Goal: Information Seeking & Learning: Learn about a topic

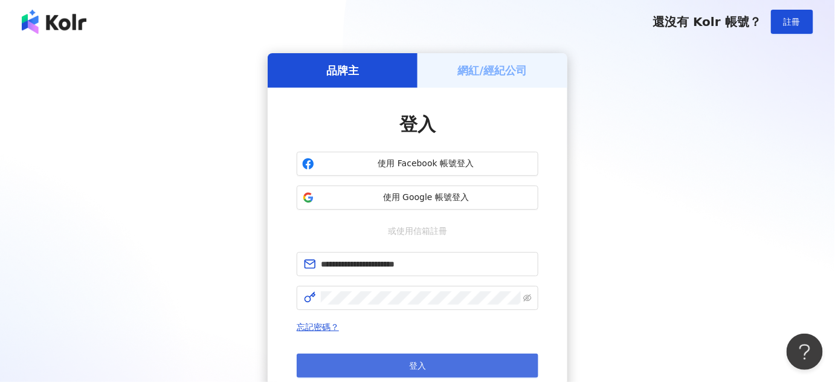
click at [429, 358] on button "登入" at bounding box center [418, 365] width 242 height 24
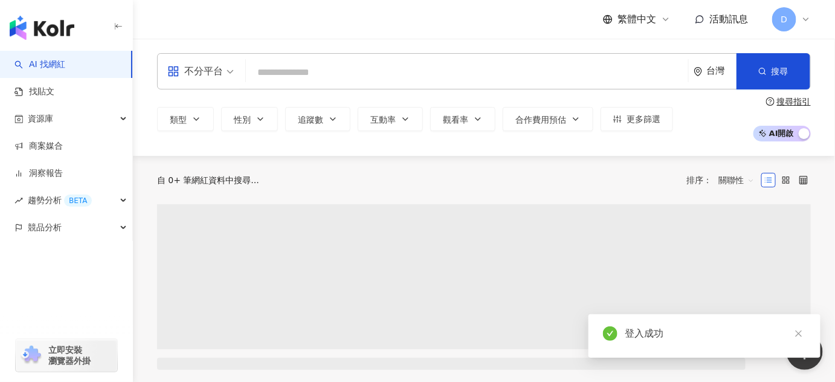
click at [296, 80] on input "search" at bounding box center [467, 72] width 432 height 23
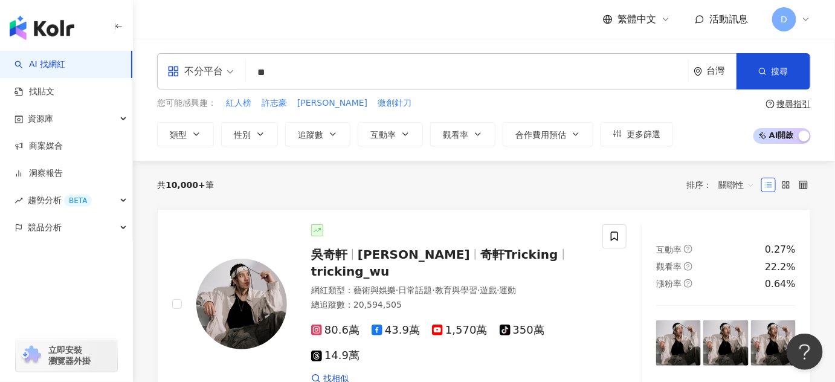
type input "**"
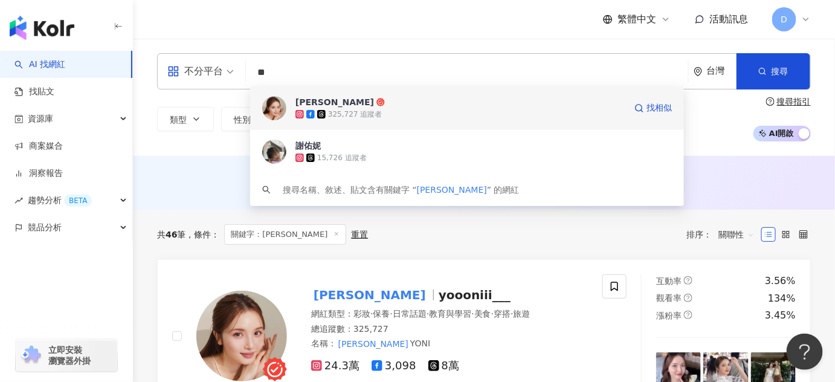
click at [459, 111] on div "325,727 追蹤者" at bounding box center [460, 114] width 330 height 12
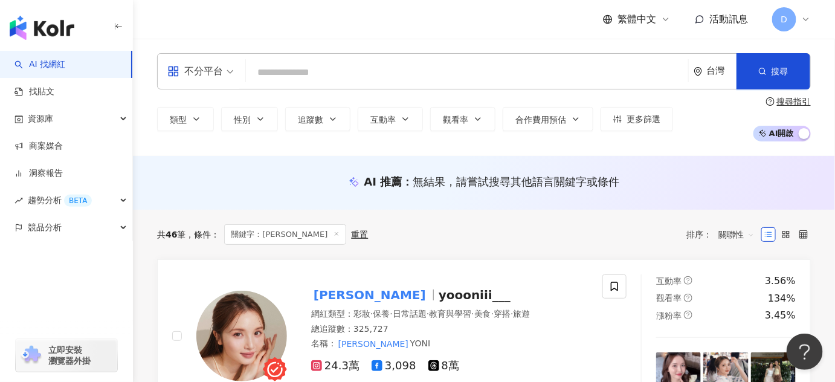
click at [301, 74] on input "search" at bounding box center [467, 72] width 432 height 23
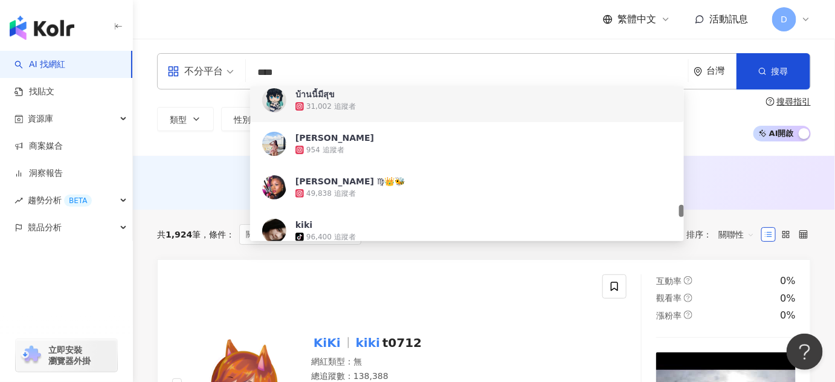
drag, startPoint x: 251, startPoint y: 72, endPoint x: 211, endPoint y: 72, distance: 39.9
click at [211, 72] on div "不分平台 **** 台灣 搜尋 788e3e90-78d4-463b-adeb-4ac06c182520 8306a344-1190-4d93-902f-2f…" at bounding box center [484, 71] width 654 height 36
paste input "*******"
type input "**********"
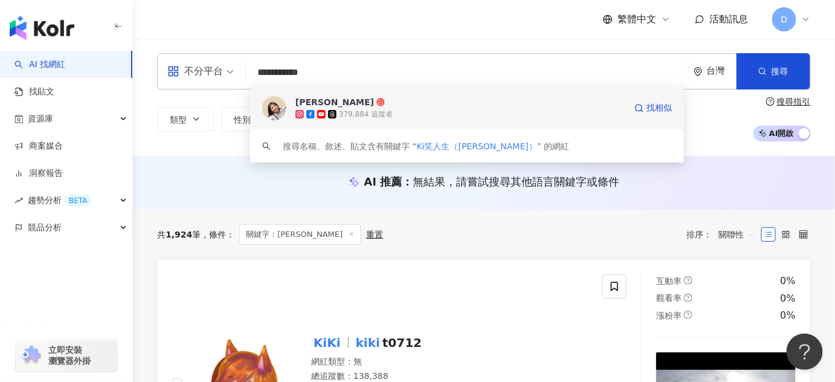
click at [345, 110] on div "379,884 追蹤者" at bounding box center [366, 114] width 54 height 10
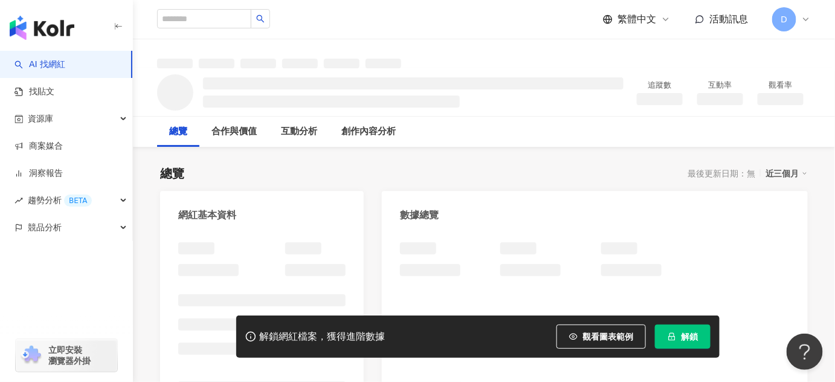
click at [685, 335] on span "解鎖" at bounding box center [689, 337] width 17 height 10
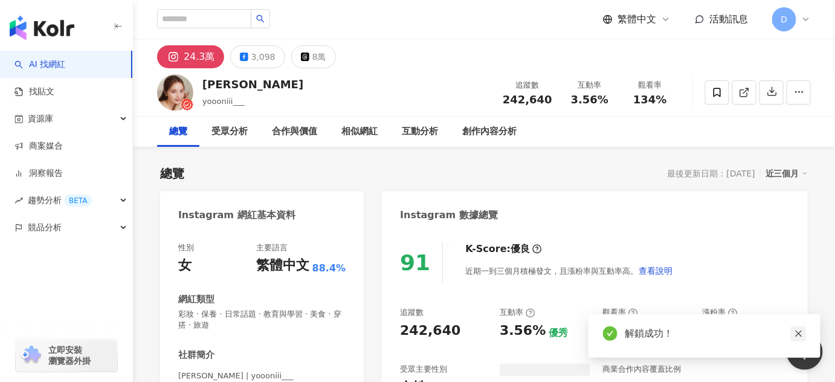
click at [797, 334] on icon "close" at bounding box center [798, 333] width 7 height 7
click at [478, 361] on div "追蹤數 242,640 互動率 3.56% 優秀 觀看率 134% 優秀 漲粉率 3.45% 良好 受眾主要性別 女性 87.9% 受眾主要年齡 25-34 …" at bounding box center [595, 351] width 390 height 89
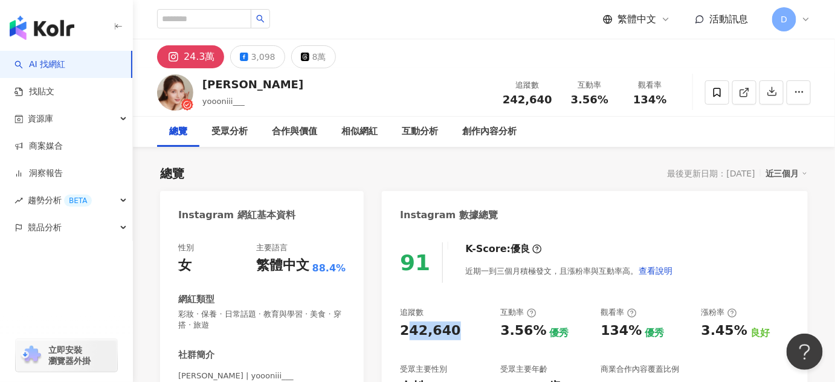
drag, startPoint x: 455, startPoint y: 332, endPoint x: 14, endPoint y: 318, distance: 441.2
click at [402, 333] on div "242,640" at bounding box center [444, 330] width 88 height 19
copy div "242,640"
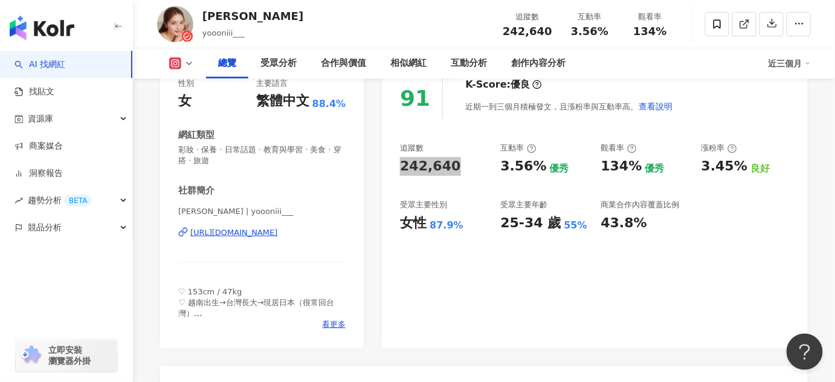
scroll to position [164, 0]
drag, startPoint x: 498, startPoint y: 225, endPoint x: 584, endPoint y: 227, distance: 86.4
click at [584, 227] on div "追蹤數 242,640 互動率 3.56% 優秀 觀看率 134% 優秀 漲粉率 3.45% 良好 受眾主要性別 女性 87.9% 受眾主要年齡 25-34 …" at bounding box center [595, 187] width 390 height 89
copy div "25-34 歲 55%"
click at [480, 274] on div "91 K-Score : 優良 近期一到三個月積極發文，且漲粉率與互動率高。 查看說明 追蹤數 242,640 互動率 3.56% 優秀 觀看率 134% 優…" at bounding box center [595, 207] width 426 height 282
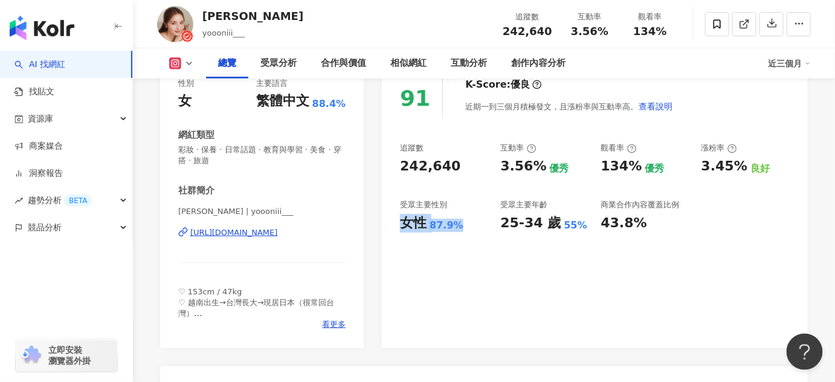
drag, startPoint x: 457, startPoint y: 230, endPoint x: 391, endPoint y: 233, distance: 66.5
click at [391, 233] on div "91 K-Score : 優良 近期一到三個月積極發文，且漲粉率與互動率高。 查看說明 追蹤數 242,640 互動率 3.56% 優秀 觀看率 134% 優…" at bounding box center [595, 207] width 426 height 282
copy div "女性 87.9%"
click at [450, 275] on div "91 K-Score : 優良 近期一到三個月積極發文，且漲粉率與互動率高。 查看說明 追蹤數 242,640 互動率 3.56% 優秀 觀看率 134% 優…" at bounding box center [595, 207] width 426 height 282
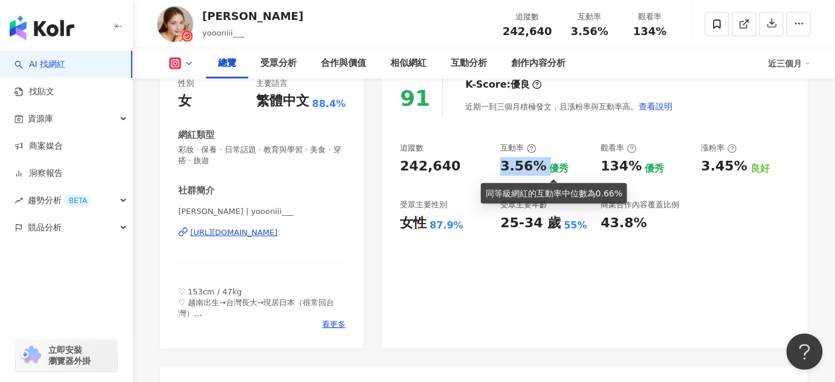
drag, startPoint x: 509, startPoint y: 169, endPoint x: 544, endPoint y: 166, distance: 35.8
click at [544, 166] on div "3.56% 優秀" at bounding box center [544, 166] width 88 height 19
copy div "3.56%"
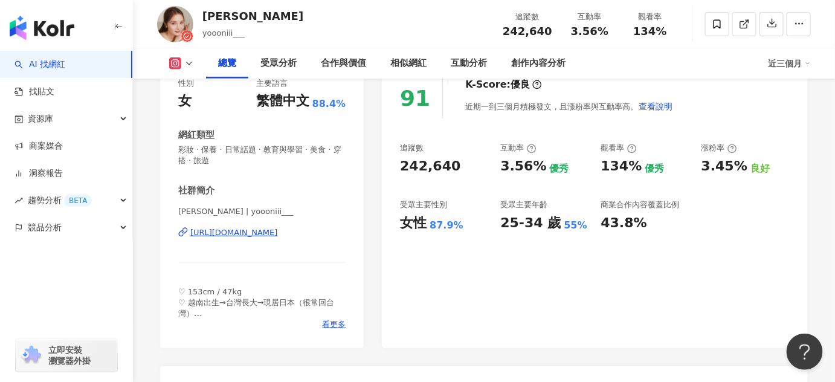
click at [612, 184] on div "追蹤數 242,640 互動率 3.56% 優秀 觀看率 134% 優秀 漲粉率 3.45% 良好 受眾主要性別 女性 87.9% 受眾主要年齡 25-34 …" at bounding box center [595, 187] width 390 height 89
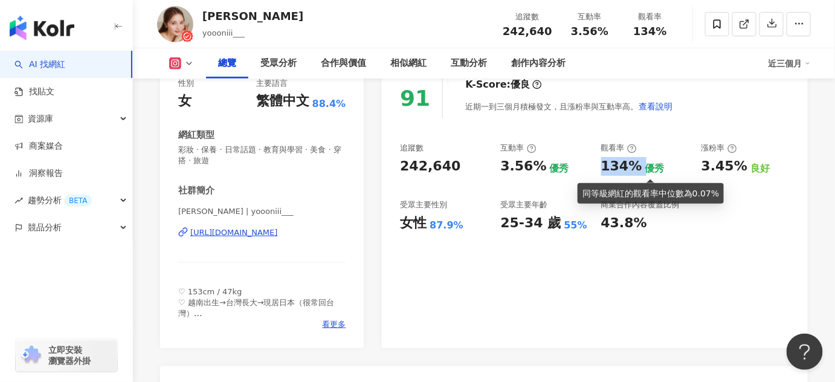
drag, startPoint x: 600, startPoint y: 162, endPoint x: 643, endPoint y: 166, distance: 43.0
click at [643, 166] on div "134% 優秀" at bounding box center [645, 166] width 88 height 19
copy div "134%"
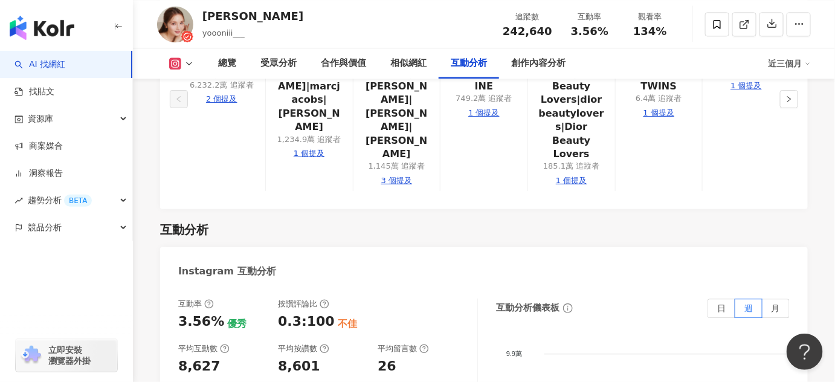
scroll to position [2525, 0]
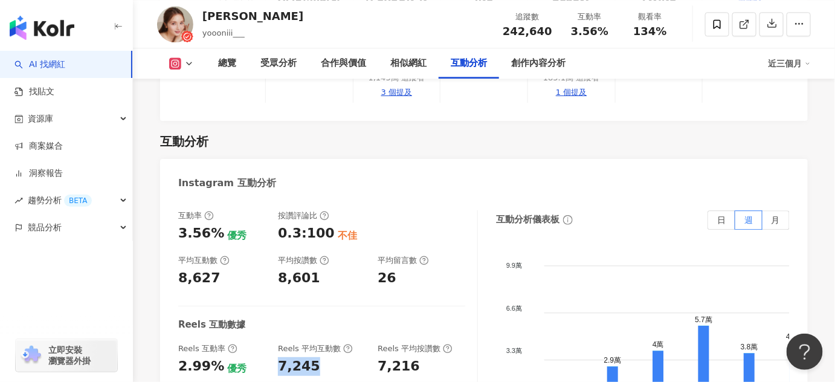
drag, startPoint x: 278, startPoint y: 235, endPoint x: 337, endPoint y: 235, distance: 58.6
click at [337, 357] on div "7,245" at bounding box center [322, 366] width 88 height 19
click at [413, 343] on div "Reels 平均按讚數" at bounding box center [415, 348] width 75 height 11
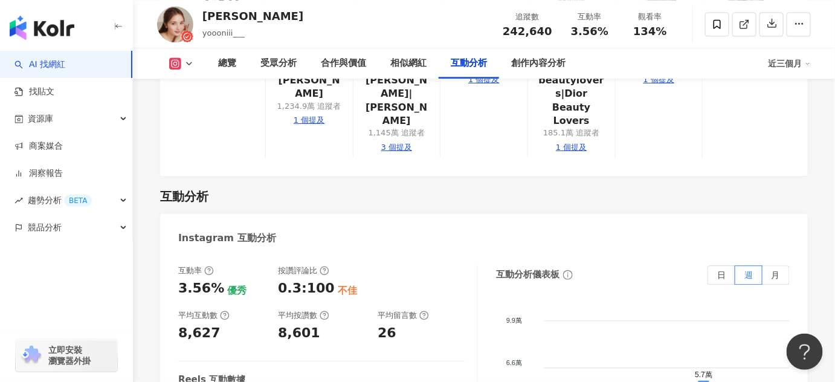
scroll to position [2745, 0]
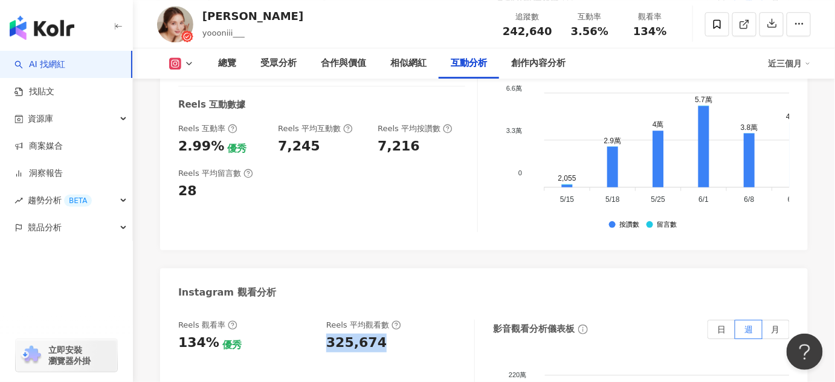
drag, startPoint x: 326, startPoint y: 212, endPoint x: 425, endPoint y: 215, distance: 99.1
click at [425, 333] on div "325,674" at bounding box center [394, 342] width 136 height 19
copy div "325,674"
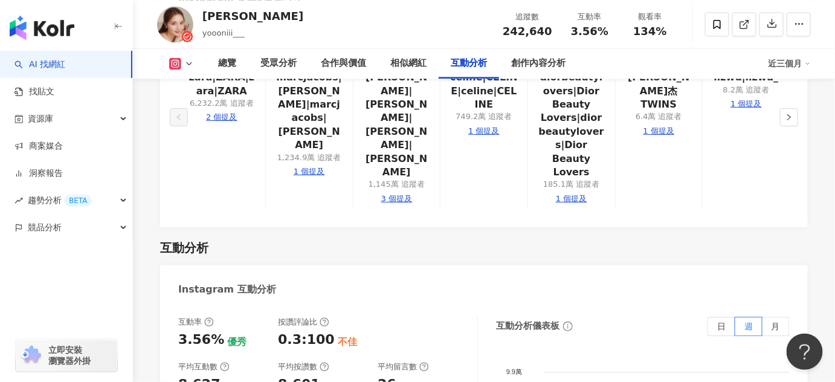
scroll to position [2416, 0]
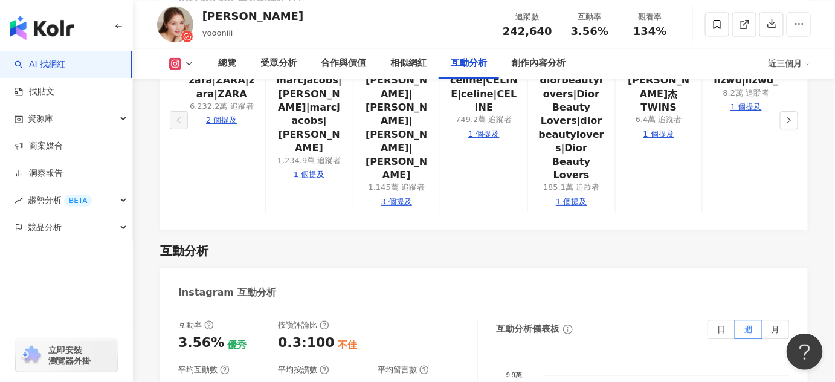
click at [221, 373] on div "8,627" at bounding box center [222, 387] width 88 height 19
drag, startPoint x: 210, startPoint y: 265, endPoint x: 169, endPoint y: 265, distance: 40.5
copy div "8,627"
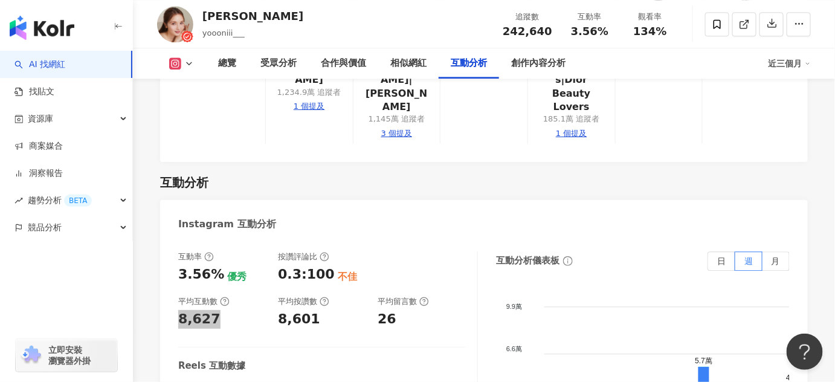
scroll to position [2635, 0]
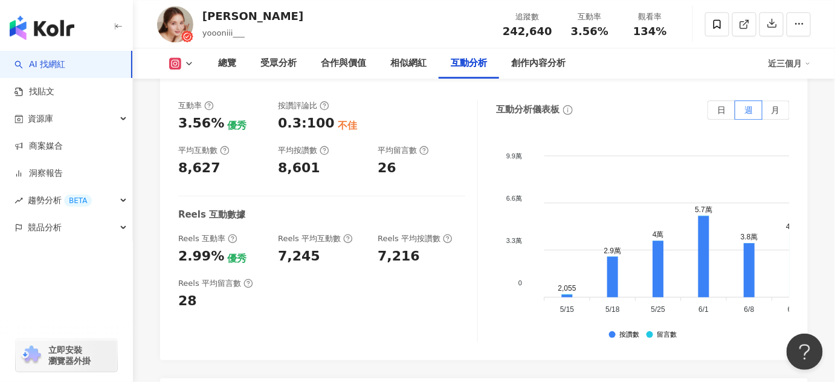
drag, startPoint x: 385, startPoint y: 323, endPoint x: 321, endPoint y: 321, distance: 64.1
copy div "325,674"
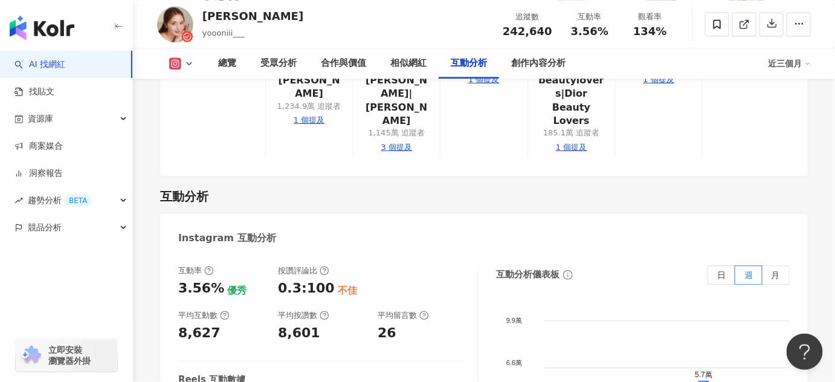
click at [214, 324] on div "8,627" at bounding box center [222, 333] width 88 height 19
drag, startPoint x: 217, startPoint y: 205, endPoint x: 169, endPoint y: 204, distance: 48.9
click at [169, 253] on div "互動率 3.56% 優秀 按讚評論比 0.3:100 不佳 平均互動數 8,627 平均按讚數 8,601 平均留言數 26 Reels 互動數據 Reels…" at bounding box center [484, 389] width 648 height 272
copy div "8,627"
click at [438, 265] on div "互動率 3.56% 優秀 按讚評論比 0.3:100 不佳 平均互動數 8,627 平均按讚數 8,601 平均留言數 26 Reels 互動數據 Reels…" at bounding box center [328, 386] width 300 height 242
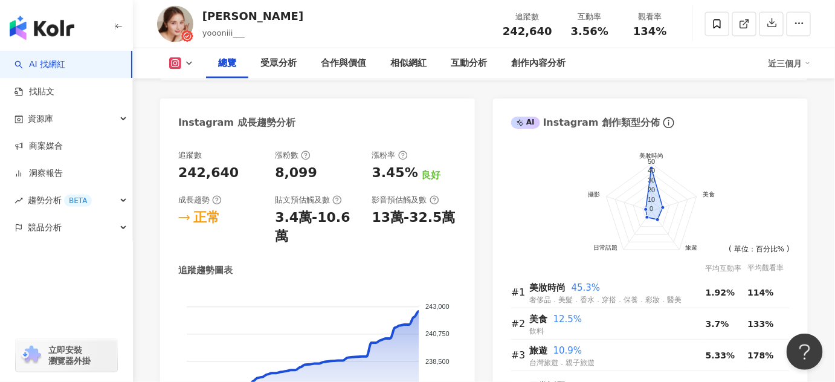
scroll to position [713, 0]
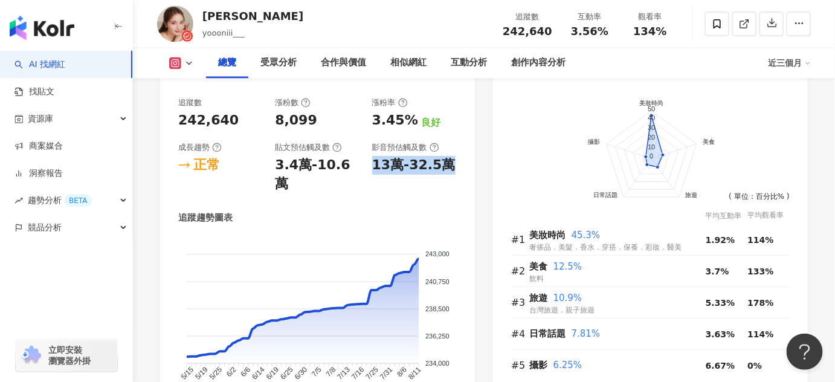
drag, startPoint x: 373, startPoint y: 167, endPoint x: 476, endPoint y: 169, distance: 102.7
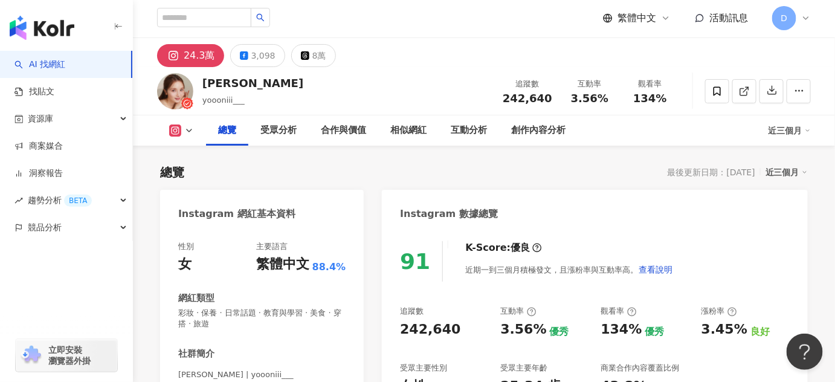
scroll to position [0, 0]
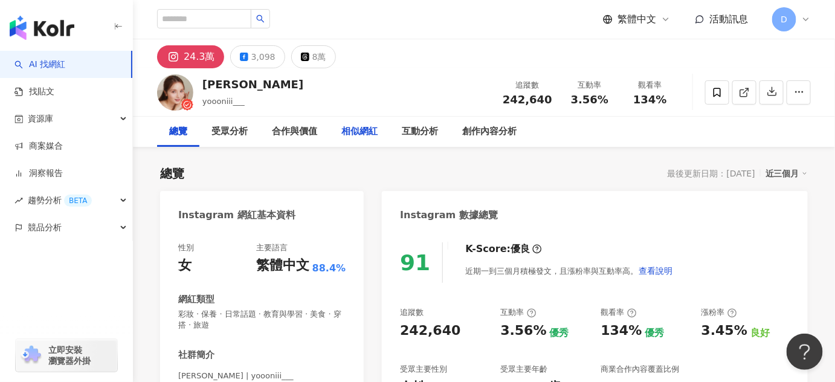
click at [359, 129] on div "相似網紅" at bounding box center [359, 131] width 36 height 14
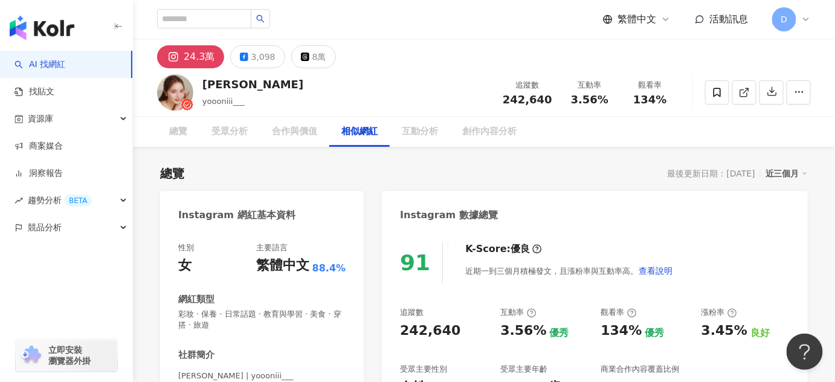
scroll to position [1968, 0]
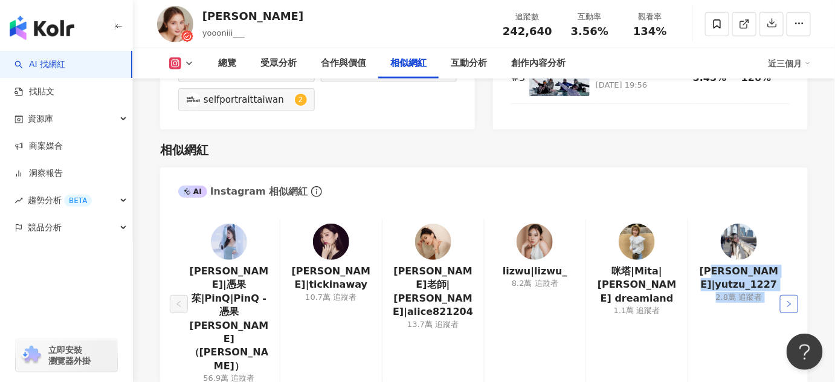
click at [791, 219] on div "邱靜誼|憑果茱|PinQ|PinQ - 憑果茱（邱靜誼） 56.9萬 追蹤者 朱綺綺|tickinaway 10.7萬 追蹤者 妮妮老師|妮妮|alice82…" at bounding box center [484, 307] width 648 height 200
drag, startPoint x: 635, startPoint y: 289, endPoint x: 695, endPoint y: 261, distance: 65.7
click at [783, 295] on button "button" at bounding box center [789, 304] width 18 height 18
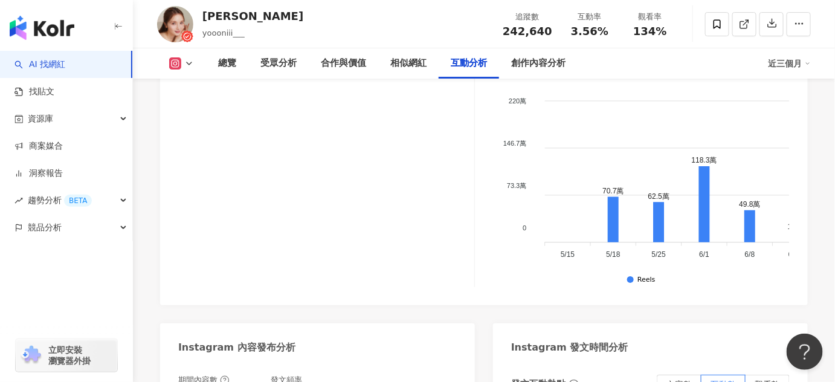
scroll to position [3121, 0]
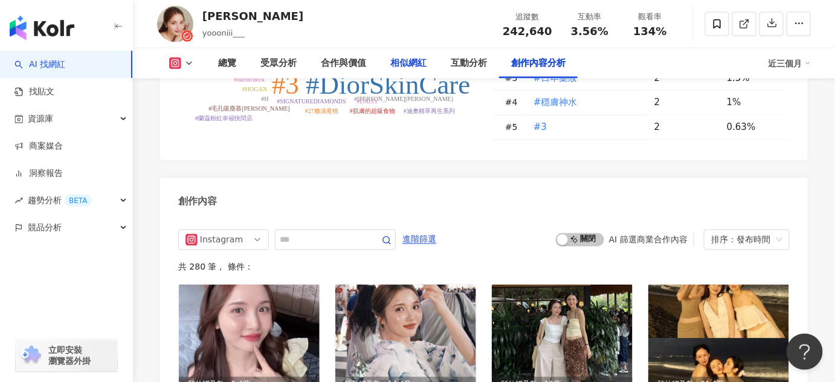
click at [403, 69] on div "相似網紅" at bounding box center [408, 63] width 36 height 14
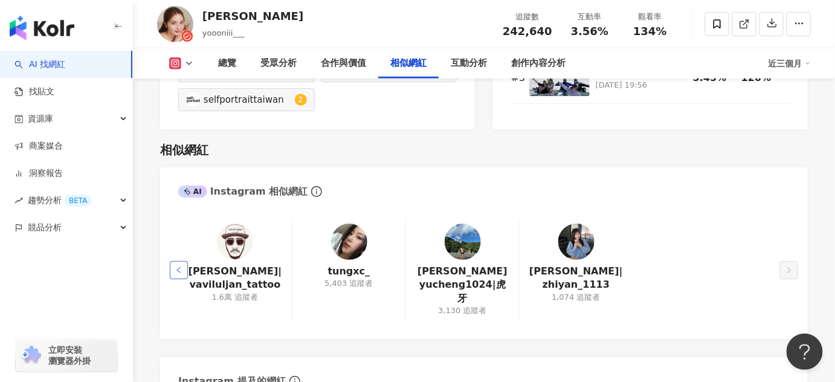
click at [180, 266] on icon "left" at bounding box center [178, 269] width 7 height 7
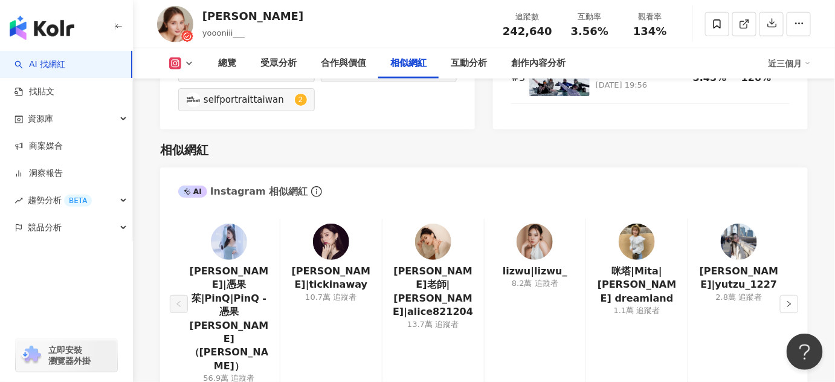
scroll to position [2023, 0]
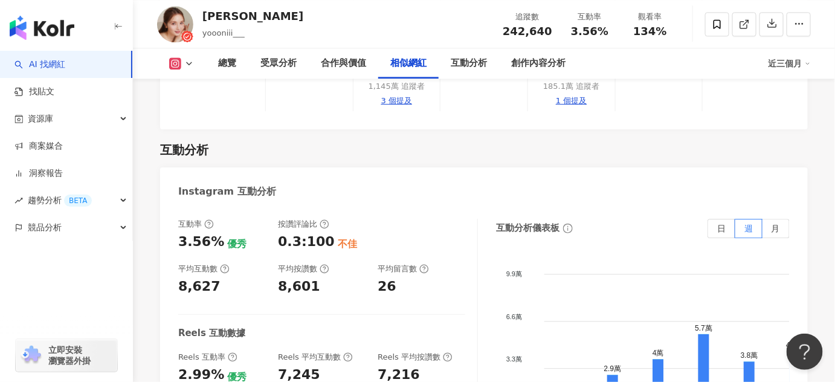
scroll to position [2242, 0]
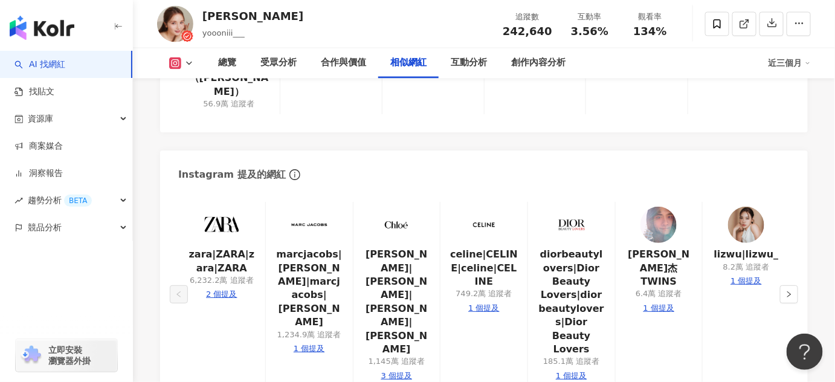
click at [65, 65] on link "AI 找網紅" at bounding box center [39, 65] width 51 height 12
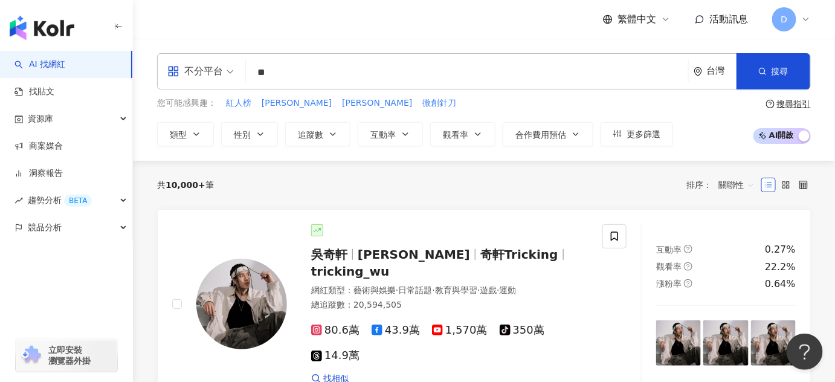
type input "*"
type input "**"
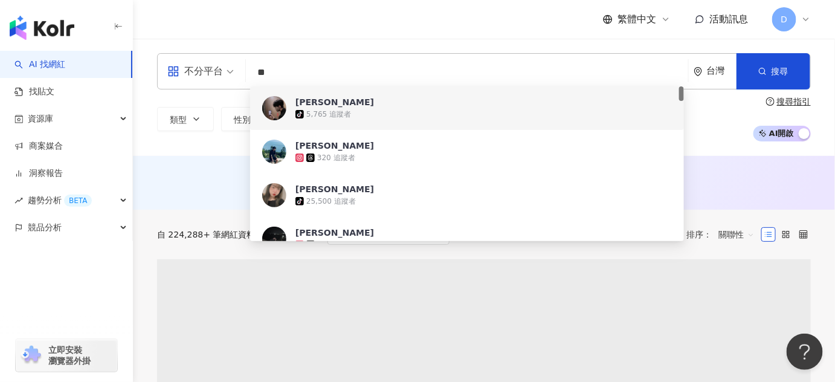
click at [741, 125] on div "類型 性別 追蹤數 互動率 觀看率 合作費用預估 更多篩選 搜尋指引 AI 開啟 AI 關閉" at bounding box center [484, 119] width 654 height 45
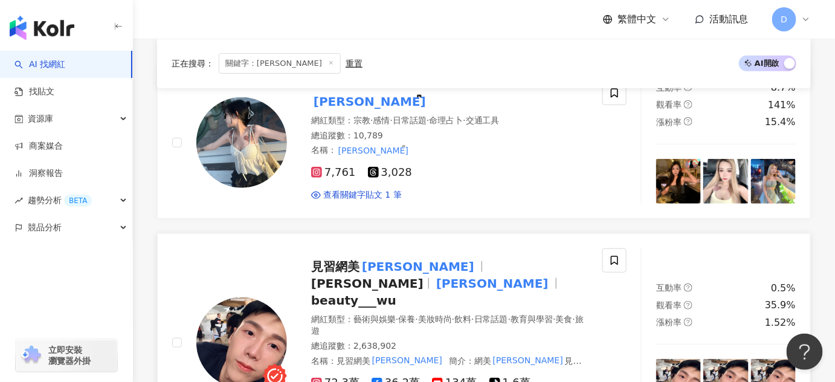
scroll to position [274, 0]
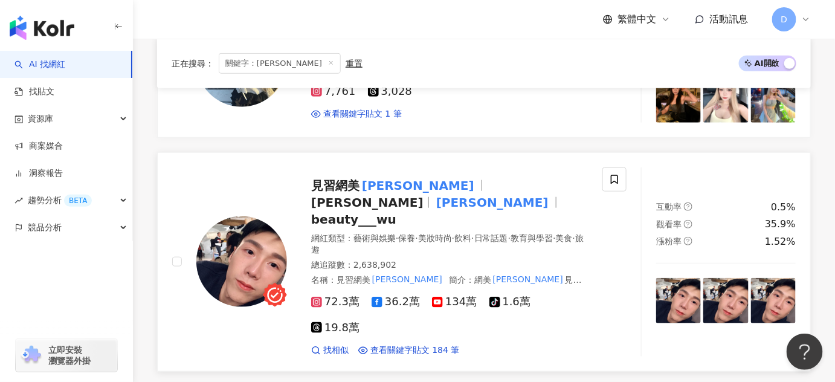
click at [437, 194] on div "見習網美 小吳 Emily 小吳 beauty___wu 網紅類型 ： 藝術與娛樂 · 保養 · 美妝時尚 · 飲料 · 日常話題 · 教育與學習 · 美食 …" at bounding box center [437, 261] width 301 height 189
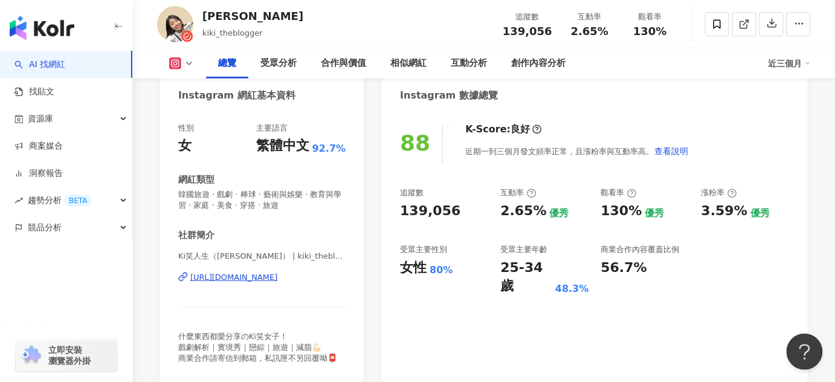
scroll to position [54, 0]
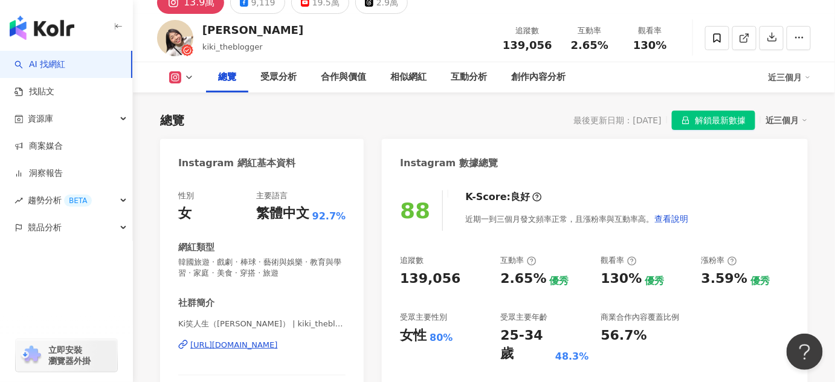
click at [715, 118] on span "解鎖最新數據" at bounding box center [720, 120] width 51 height 19
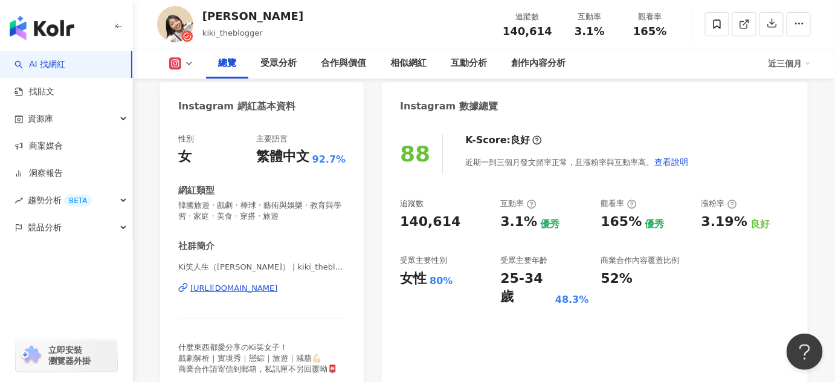
scroll to position [109, 0]
drag, startPoint x: 501, startPoint y: 279, endPoint x: 591, endPoint y: 281, distance: 90.0
click at [591, 281] on div "追蹤數 140,614 互動率 3.1% 優秀 觀看率 165% 優秀 漲粉率 3.19% 良好 受眾主要性別 女性 80% 受眾主要年齡 25-34 歲 4…" at bounding box center [595, 252] width 390 height 108
copy div "25-34 歲 48.3%"
drag, startPoint x: 448, startPoint y: 300, endPoint x: 454, endPoint y: 291, distance: 10.9
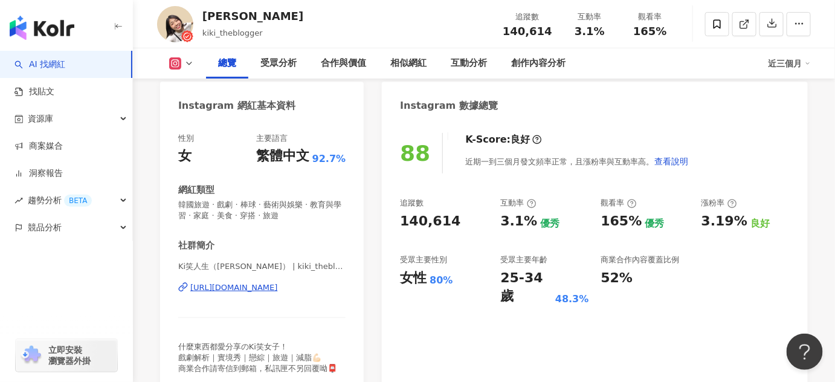
click at [448, 300] on div "88 K-Score : 良好 近期一到三個月發文頻率正常，且漲粉率與互動率高。 查看說明 追蹤數 140,614 互動率 3.1% 優秀 觀看率 165% …" at bounding box center [595, 256] width 426 height 271
drag, startPoint x: 449, startPoint y: 272, endPoint x: 385, endPoint y: 280, distance: 65.1
click at [385, 280] on div "88 K-Score : 良好 近期一到三個月發文頻率正常，且漲粉率與互動率高。 查看說明 追蹤數 140,614 互動率 3.1% 優秀 觀看率 165% …" at bounding box center [595, 256] width 426 height 271
copy div "女性 80%"
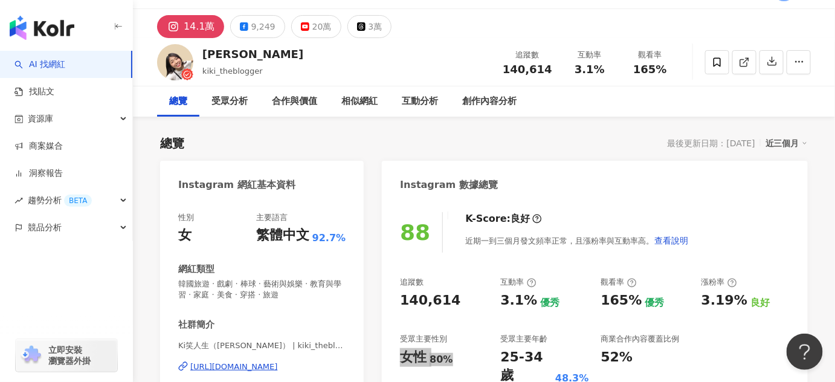
scroll to position [0, 0]
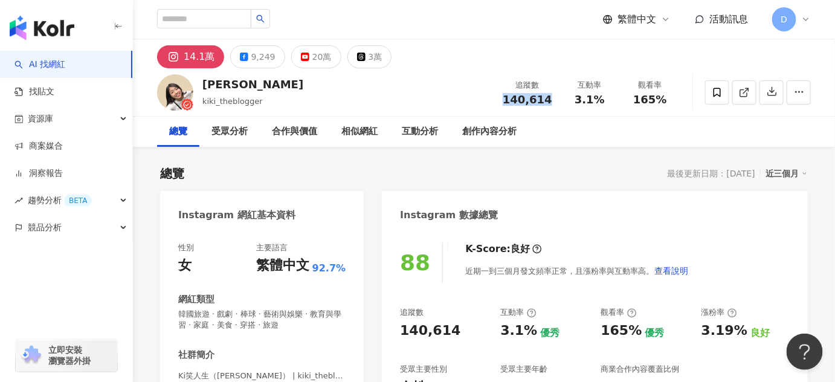
drag, startPoint x: 506, startPoint y: 99, endPoint x: 550, endPoint y: 107, distance: 45.4
click at [550, 107] on div "追蹤數 140,614 互動率 3.1% 觀看率 165%" at bounding box center [587, 92] width 185 height 36
copy span "140,614"
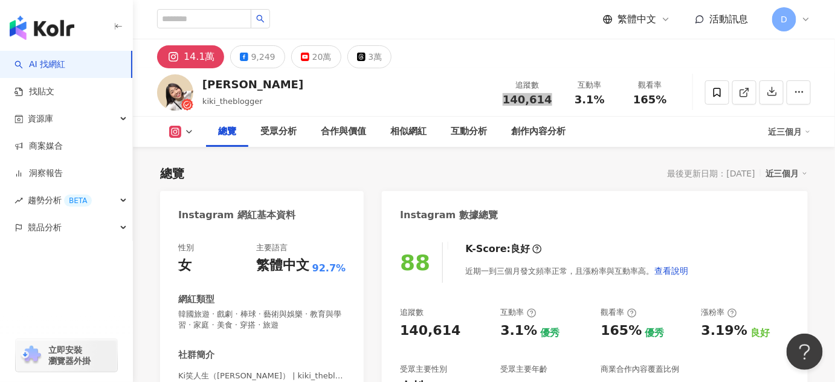
scroll to position [164, 0]
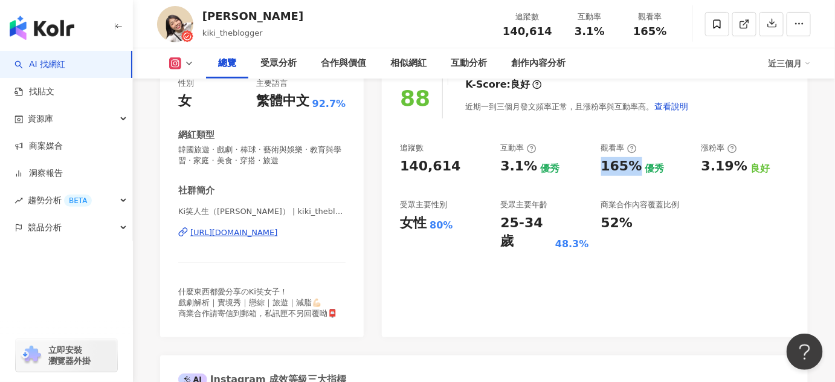
drag, startPoint x: 603, startPoint y: 168, endPoint x: 634, endPoint y: 169, distance: 30.8
click at [634, 169] on div "165%" at bounding box center [621, 166] width 41 height 19
copy div "165%"
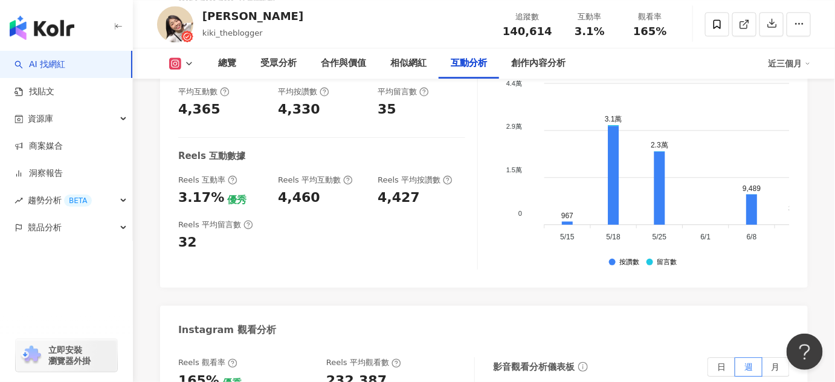
scroll to position [2635, 0]
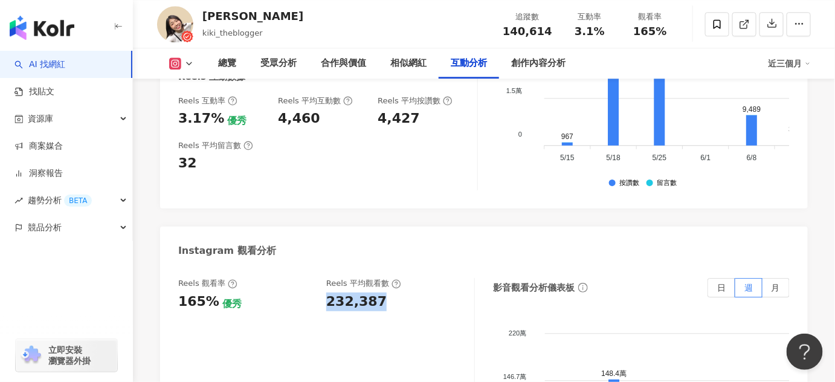
drag, startPoint x: 326, startPoint y: 245, endPoint x: 389, endPoint y: 240, distance: 63.1
click at [389, 292] on div "232,387" at bounding box center [394, 301] width 136 height 19
copy div "232,387"
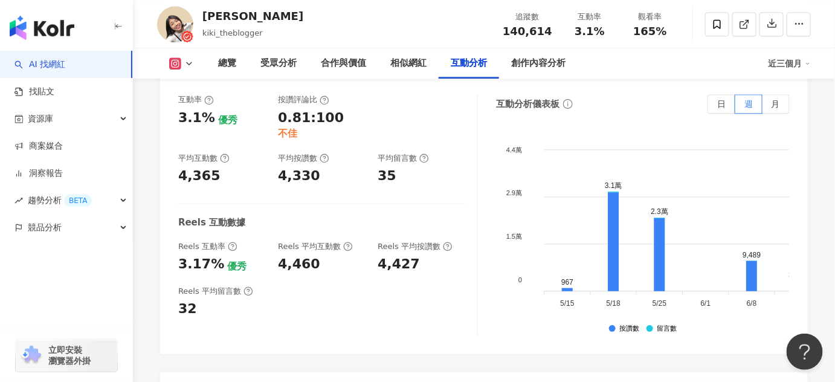
scroll to position [2471, 0]
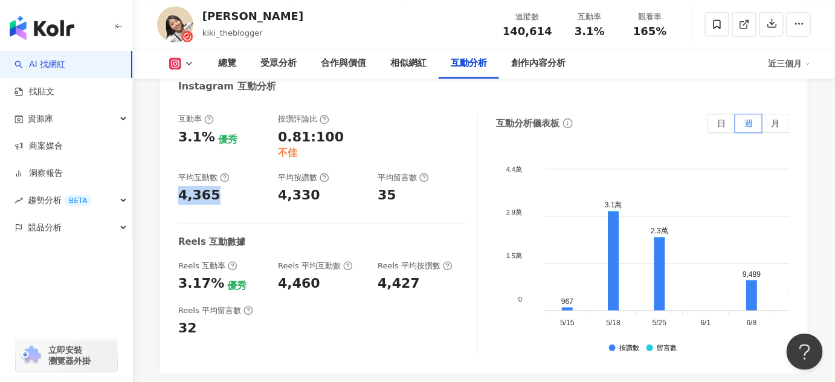
drag, startPoint x: 180, startPoint y: 124, endPoint x: 216, endPoint y: 132, distance: 36.5
click at [216, 186] on div "4,365" at bounding box center [222, 195] width 88 height 19
copy div "4,365"
click at [219, 274] on div "3.17% 優秀" at bounding box center [222, 283] width 88 height 19
click at [217, 222] on div "互動率 3.1% 優秀 按讚評論比 0.81:100 不佳 平均互動數 4,365 平均按讚數 4,330 平均留言數 35 Reels 互動數據 Reels…" at bounding box center [328, 235] width 300 height 242
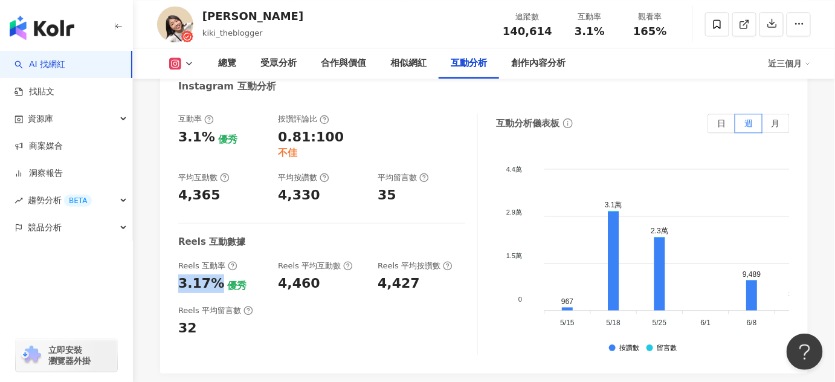
drag, startPoint x: 219, startPoint y: 212, endPoint x: 153, endPoint y: 212, distance: 65.2
copy div "3.17%"
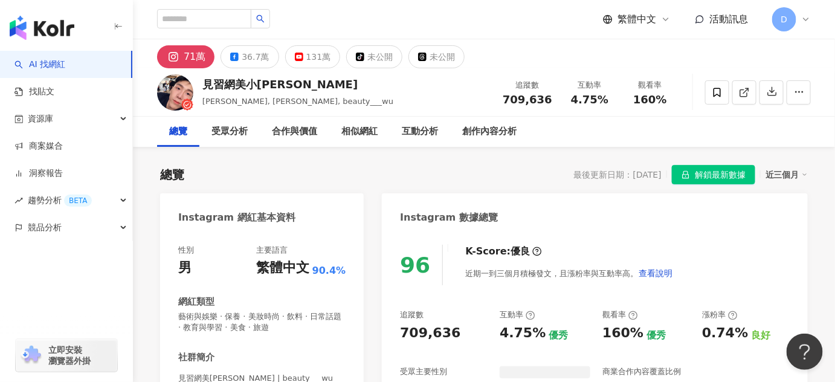
scroll to position [201, 0]
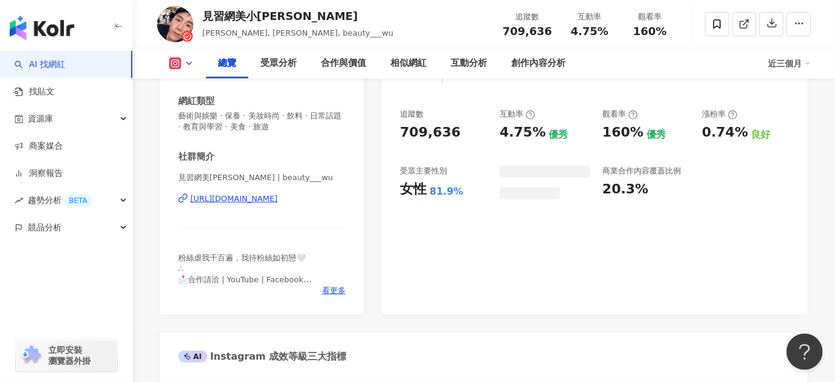
click at [394, 53] on div "相似網紅" at bounding box center [408, 63] width 60 height 30
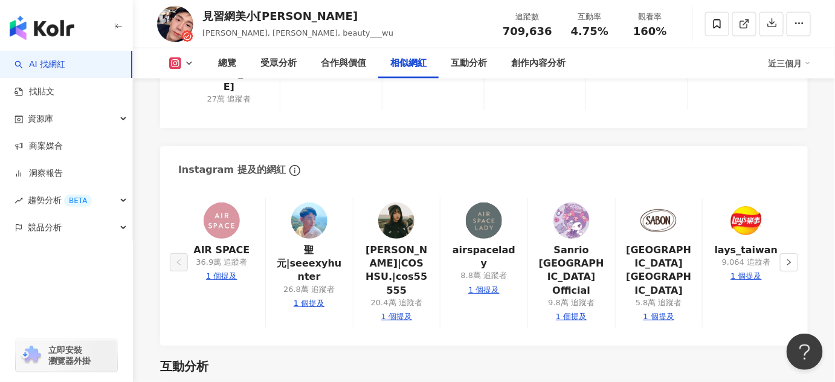
scroll to position [2056, 0]
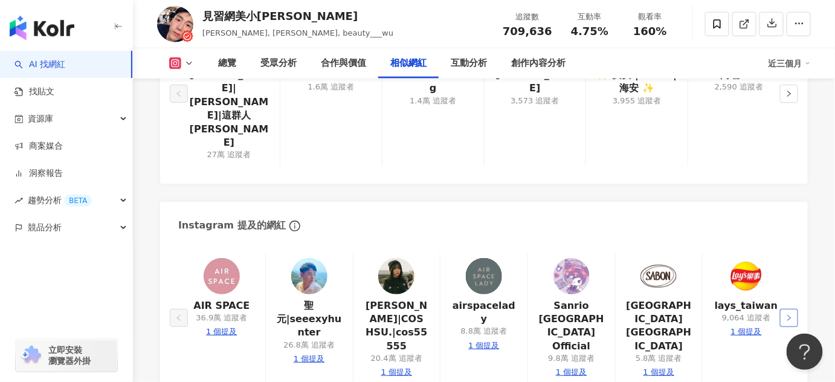
click at [792, 309] on button "button" at bounding box center [789, 318] width 18 height 18
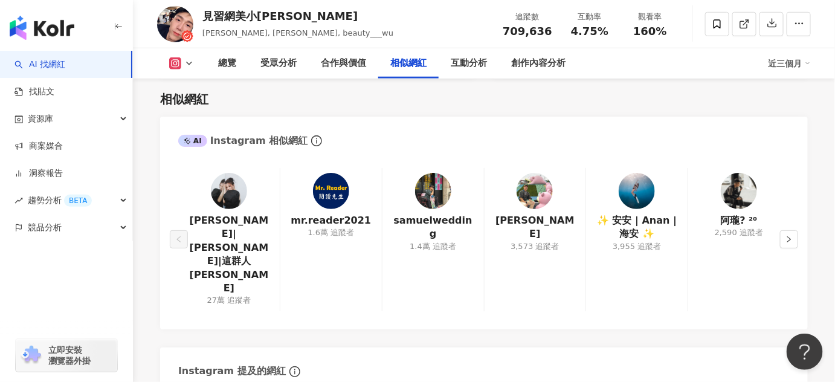
scroll to position [1836, 0]
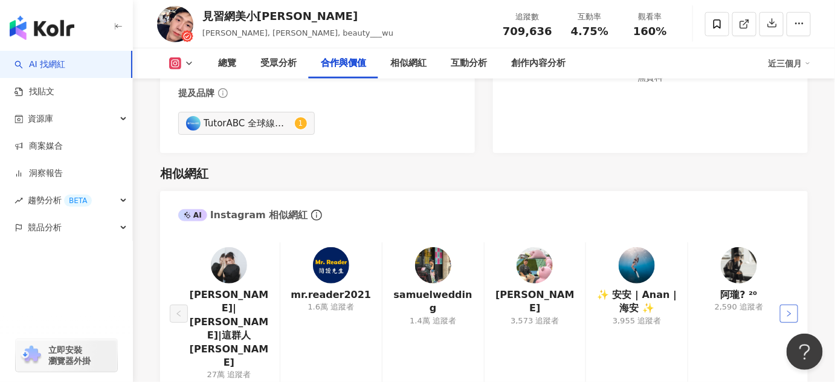
click at [789, 310] on icon "right" at bounding box center [789, 313] width 4 height 6
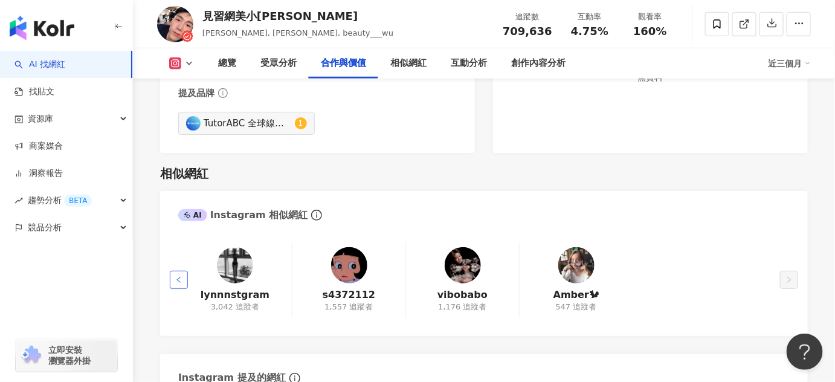
click at [173, 271] on button "button" at bounding box center [179, 280] width 18 height 18
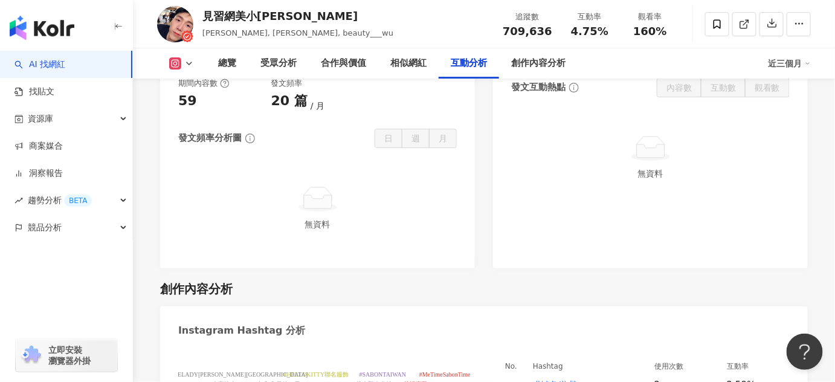
scroll to position [2888, 0]
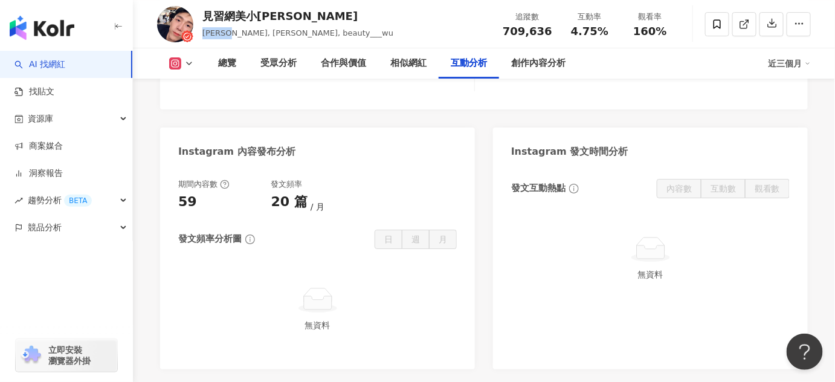
drag, startPoint x: 224, startPoint y: 33, endPoint x: 198, endPoint y: 35, distance: 26.1
click at [198, 35] on div "見習網美小吳 Emily, 小吳, beauty___wu 追蹤數 709,636 互動率 4.75% 觀看率 160%" at bounding box center [484, 24] width 702 height 48
copy span "Emily,"
click at [59, 59] on link "AI 找網紅" at bounding box center [39, 65] width 51 height 12
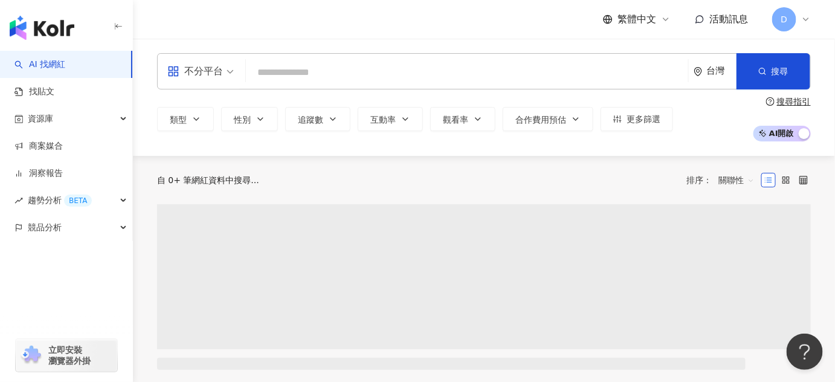
click at [287, 79] on input "search" at bounding box center [467, 72] width 432 height 23
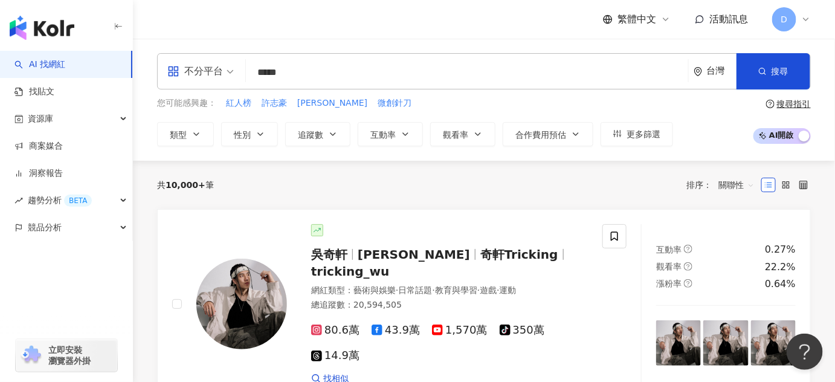
type input "*****"
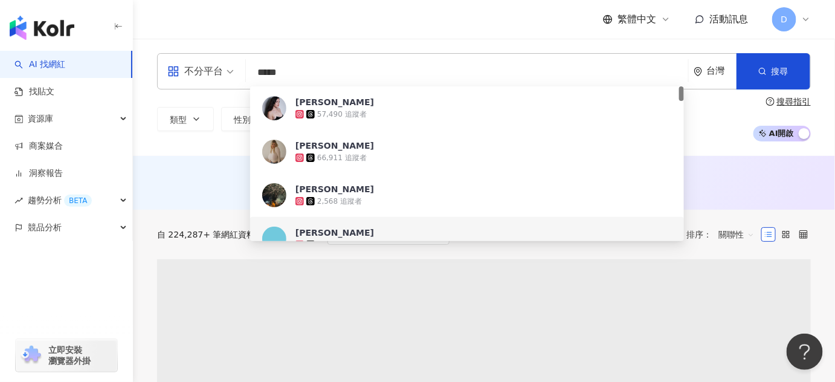
click at [214, 151] on div "不分平台 ***** 台灣 搜尋 140951ca-9b01-4ff8-aab4-6a3ae8a18d41 553b36b3-7526-472c-87d8-0…" at bounding box center [484, 97] width 702 height 117
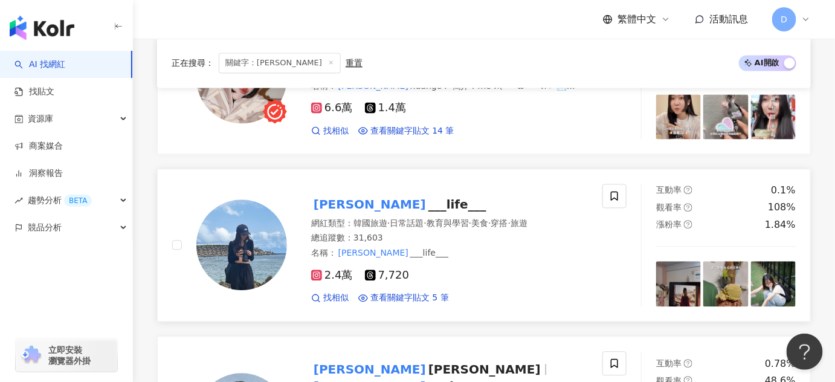
scroll to position [713, 0]
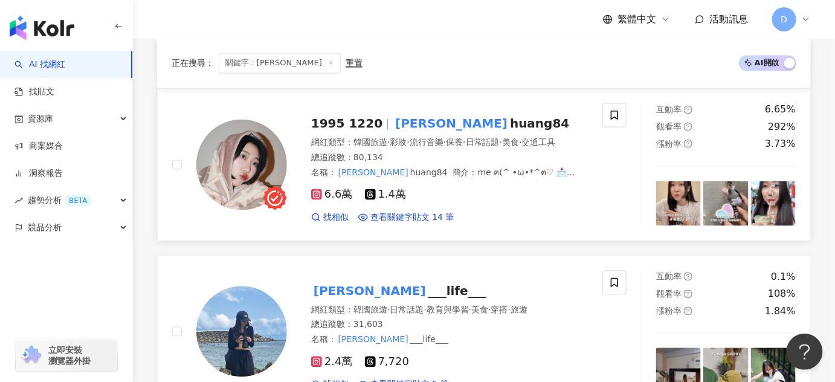
click at [234, 120] on img at bounding box center [241, 165] width 91 height 91
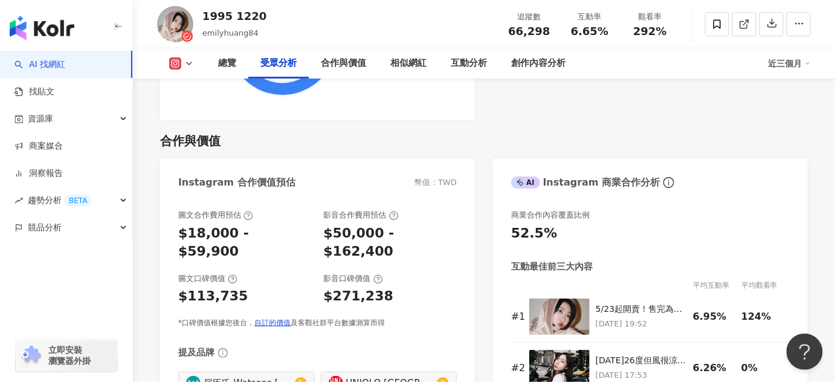
scroll to position [1592, 0]
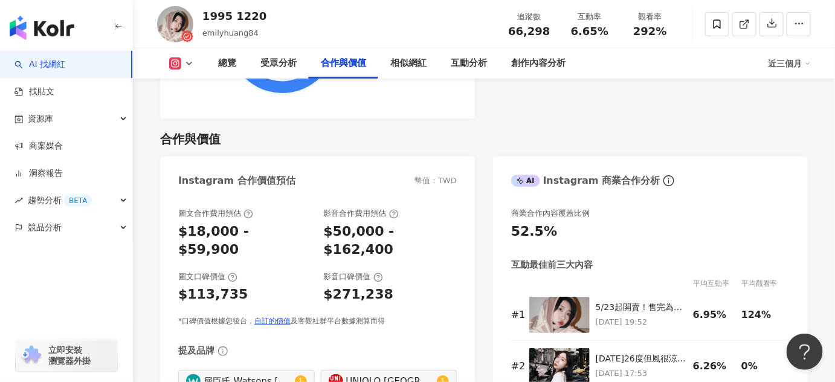
drag, startPoint x: 252, startPoint y: 32, endPoint x: 240, endPoint y: 21, distance: 16.3
click at [252, 32] on span "emilyhuang84" at bounding box center [230, 32] width 56 height 9
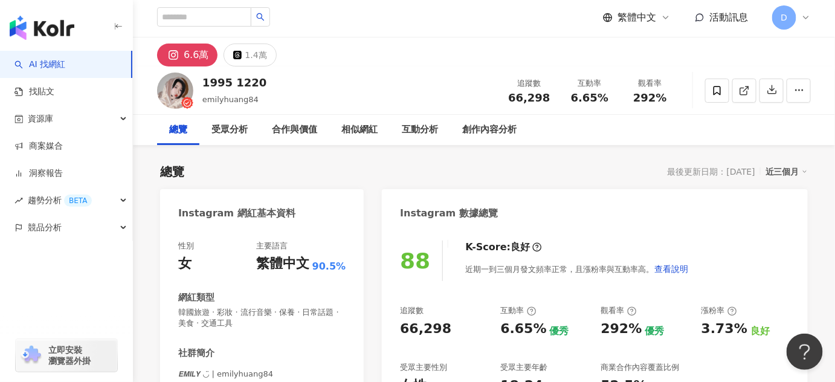
scroll to position [0, 0]
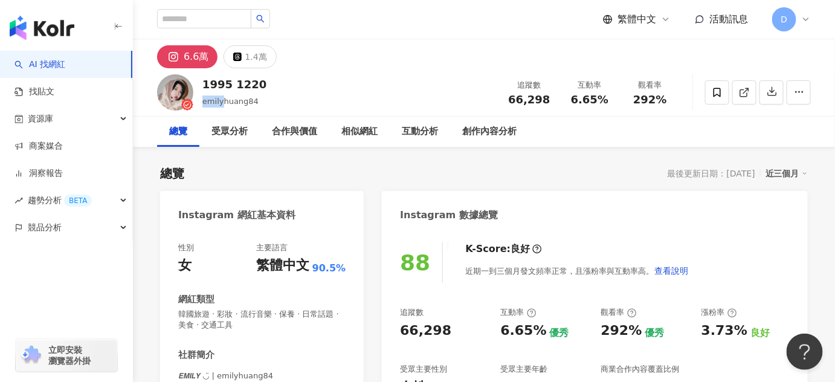
drag, startPoint x: 203, startPoint y: 101, endPoint x: 223, endPoint y: 100, distance: 19.9
click at [223, 100] on span "emilyhuang84" at bounding box center [230, 101] width 56 height 9
copy span "[PERSON_NAME]"
click at [271, 103] on div "1995 1220 emilyhuang84 追蹤數 66,298 互動率 6.65% 觀看率 292%" at bounding box center [484, 92] width 702 height 48
drag, startPoint x: 184, startPoint y: 98, endPoint x: 172, endPoint y: 91, distance: 13.8
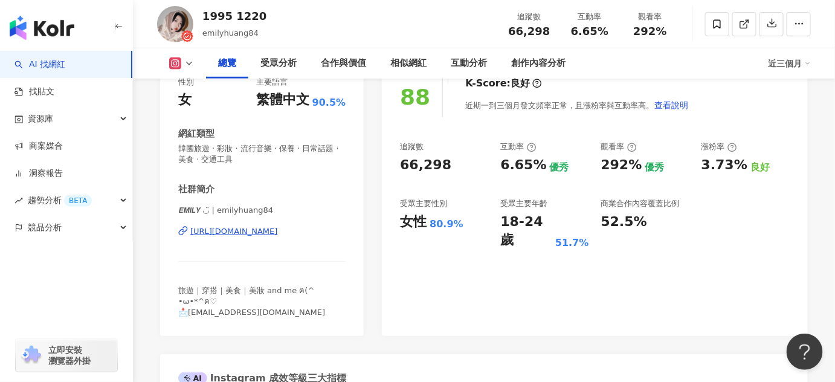
scroll to position [164, 0]
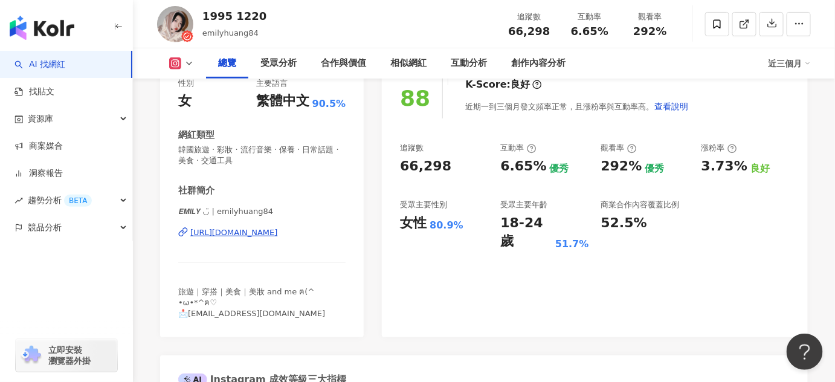
click at [246, 227] on div "[URL][DOMAIN_NAME]" at bounding box center [234, 232] width 88 height 11
drag, startPoint x: 296, startPoint y: 228, endPoint x: 578, endPoint y: 271, distance: 285.4
click at [578, 271] on div "88 K-Score : 良好 近期一到三個月發文頻率正常，且漲粉率與互動率高。 查看說明 追蹤數 66,298 互動率 6.65% 優秀 觀看率 292% …" at bounding box center [595, 201] width 426 height 271
drag, startPoint x: 401, startPoint y: 222, endPoint x: 472, endPoint y: 236, distance: 72.5
click at [472, 236] on div "88 K-Score : 良好 近期一到三個月發文頻率正常，且漲粉率與互動率高。 查看說明 追蹤數 66,298 互動率 6.65% 優秀 觀看率 292% …" at bounding box center [595, 201] width 426 height 271
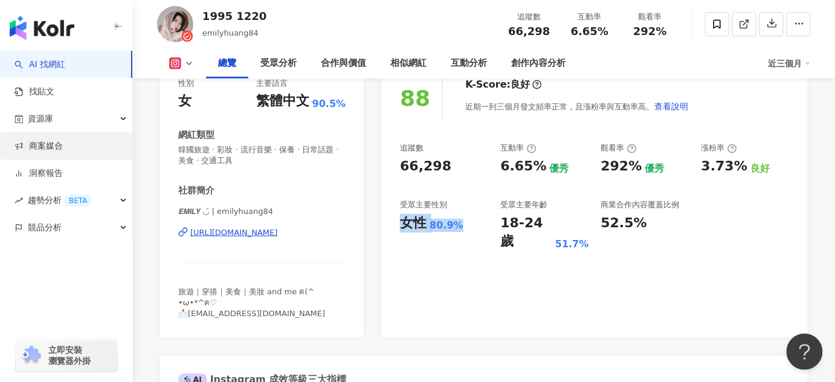
copy div "女性 80.9%"
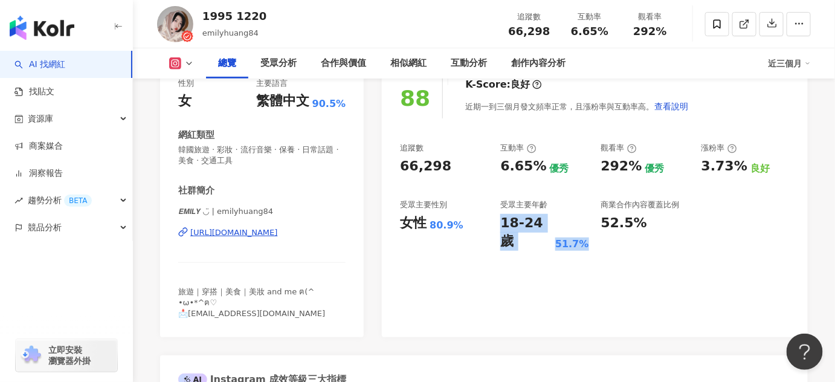
drag, startPoint x: 499, startPoint y: 229, endPoint x: 591, endPoint y: 225, distance: 91.9
click at [591, 225] on div "追蹤數 66,298 互動率 6.65% 優秀 觀看率 292% 優秀 漲粉率 3.73% 良好 受眾主要性別 女性 80.9% 受眾主要年齡 18-24 歲…" at bounding box center [595, 197] width 390 height 108
copy div "18-24 歲 51.7%"
drag, startPoint x: 398, startPoint y: 169, endPoint x: 449, endPoint y: 167, distance: 50.8
click at [449, 167] on div "88 K-Score : 良好 近期一到三個月發文頻率正常，且漲粉率與互動率高。 查看說明 追蹤數 66,298 互動率 6.65% 優秀 觀看率 292% …" at bounding box center [595, 201] width 426 height 271
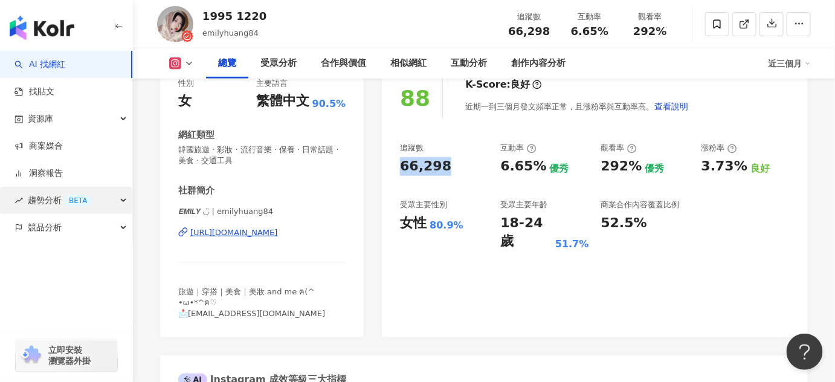
copy div "66,298"
click at [636, 168] on div "292%" at bounding box center [621, 166] width 41 height 19
drag, startPoint x: 599, startPoint y: 165, endPoint x: 634, endPoint y: 175, distance: 36.3
click at [634, 175] on div "追蹤數 66,298 互動率 6.65% 優秀 觀看率 292% 優秀 漲粉率 3.73% 良好 受眾主要性別 女性 80.9% 受眾主要年齡 18-24 歲…" at bounding box center [595, 197] width 390 height 108
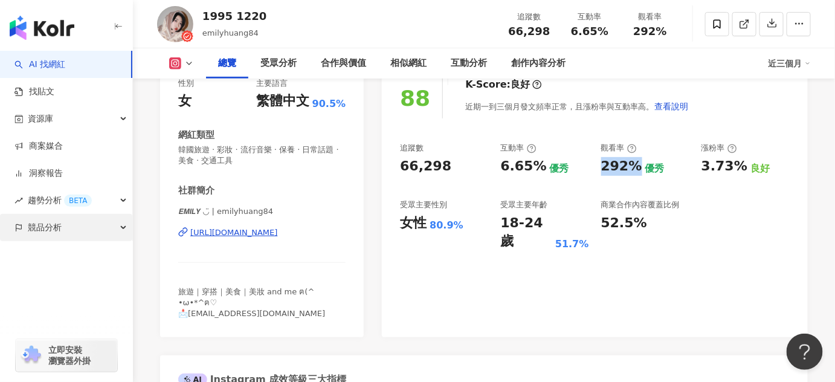
copy div "292%"
drag, startPoint x: 683, startPoint y: 192, endPoint x: 686, endPoint y: 184, distance: 8.4
click at [683, 192] on div "追蹤數 66,298 互動率 6.65% 優秀 觀看率 292% 優秀 漲粉率 3.73% 良好 受眾主要性別 女性 80.9% 受眾主要年齡 18-24 歲…" at bounding box center [595, 197] width 390 height 108
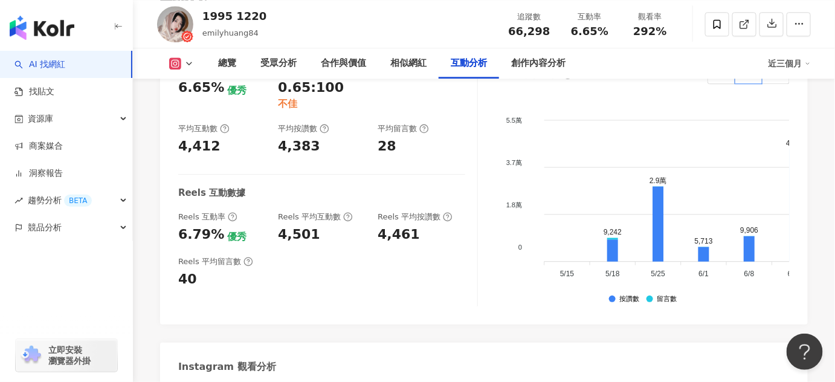
scroll to position [2745, 0]
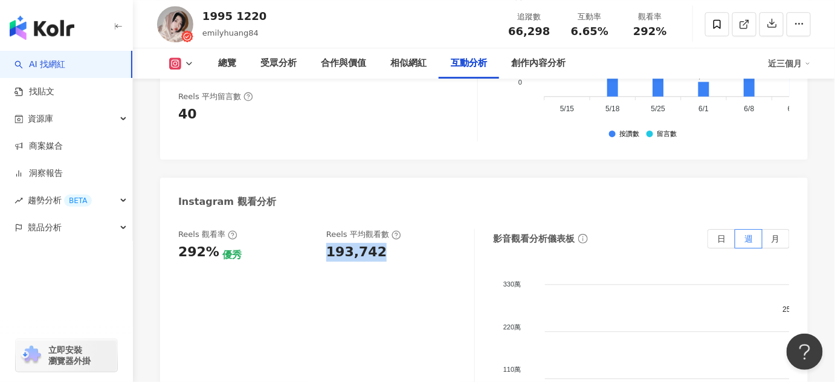
drag, startPoint x: 326, startPoint y: 158, endPoint x: 385, endPoint y: 159, distance: 59.8
click at [385, 243] on div "193,742" at bounding box center [394, 252] width 136 height 19
copy div "193,742"
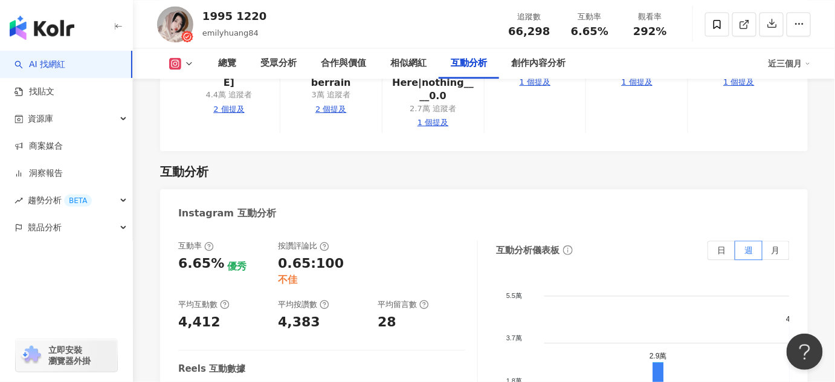
scroll to position [2361, 0]
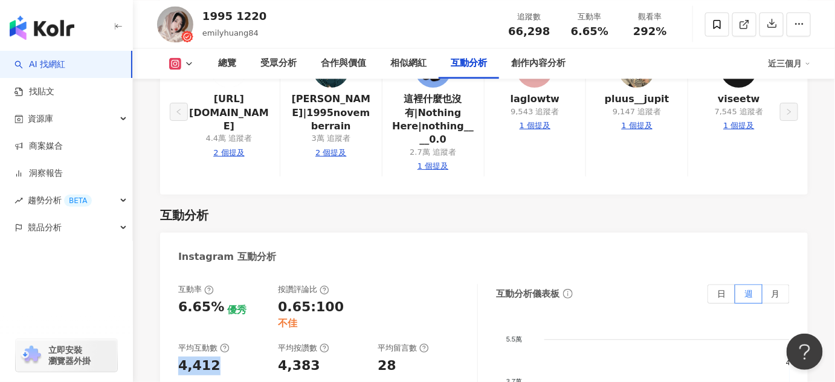
drag, startPoint x: 217, startPoint y: 254, endPoint x: 156, endPoint y: 258, distance: 61.2
click at [156, 258] on div "總覽 最後更新日期：[DATE] 近三個月 Instagram 網紅基本資料 性別 女 主要語言 繁體中文 90.5% 網紅類型 韓國旅遊 · 彩妝 · 流行…" at bounding box center [484, 58] width 702 height 4545
copy div "4,412"
drag, startPoint x: 422, startPoint y: 286, endPoint x: 375, endPoint y: 288, distance: 47.1
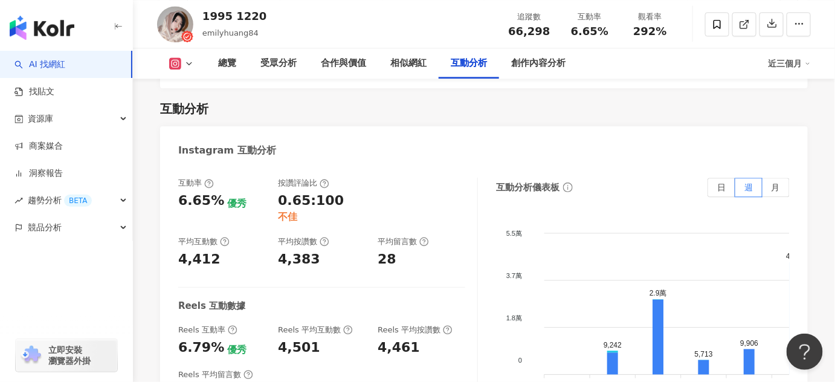
scroll to position [2471, 0]
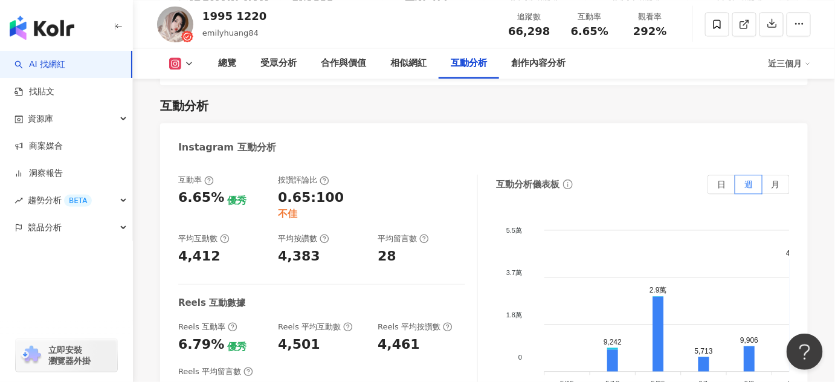
click at [261, 257] on div "互動率 6.65% 優秀 按讚評論比 0.65:100 不佳 平均互動數 4,412 平均按讚數 4,383 平均留言數 28 Reels 互動數據 Reel…" at bounding box center [328, 296] width 300 height 242
drag, startPoint x: 216, startPoint y: 233, endPoint x: 161, endPoint y: 239, distance: 55.8
click at [161, 239] on div "互動率 6.65% 優秀 按讚評論比 0.65:100 不佳 平均互動數 4,412 平均按讚數 4,383 平均留言數 28 Reels 互動數據 Reel…" at bounding box center [484, 298] width 648 height 272
copy div "6.79%"
click at [353, 294] on div "互動率 6.65% 優秀 按讚評論比 0.65:100 不佳 平均互動數 4,412 平均按讚數 4,383 平均留言數 28 Reels 互動數據 Reel…" at bounding box center [328, 296] width 300 height 242
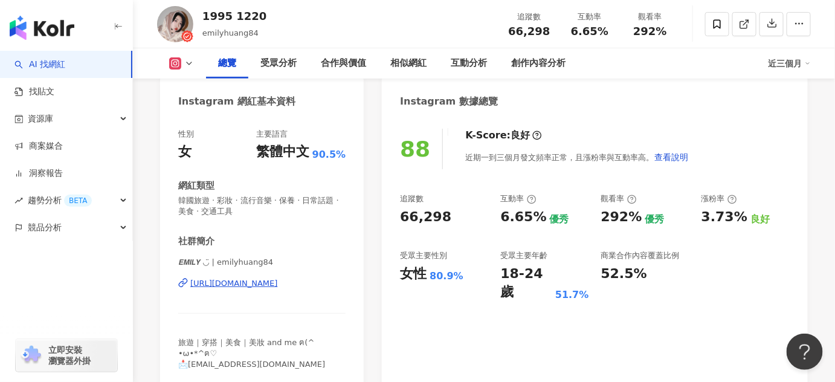
scroll to position [54, 0]
